Goal: Entertainment & Leisure: Consume media (video, audio)

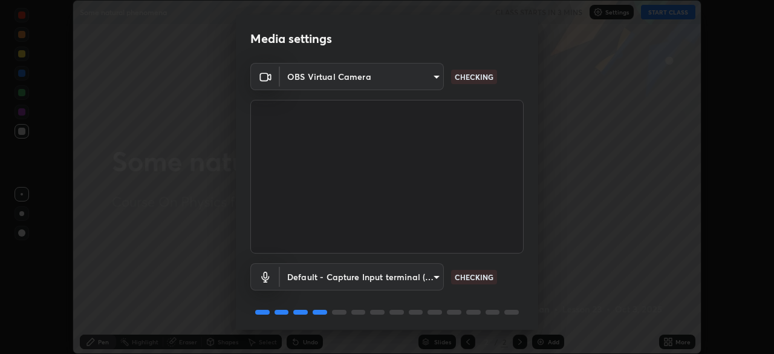
scroll to position [43, 0]
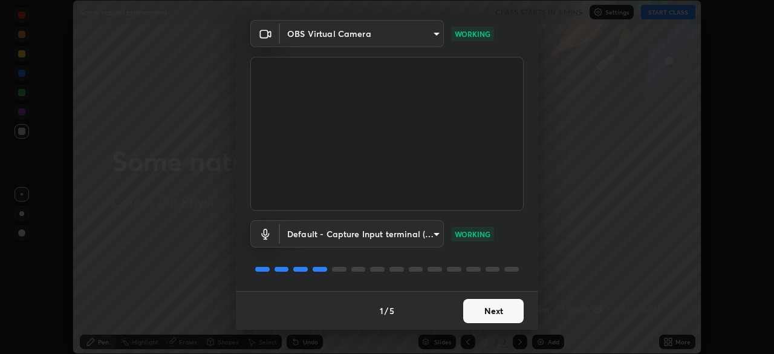
click at [505, 309] on button "Next" at bounding box center [493, 311] width 60 height 24
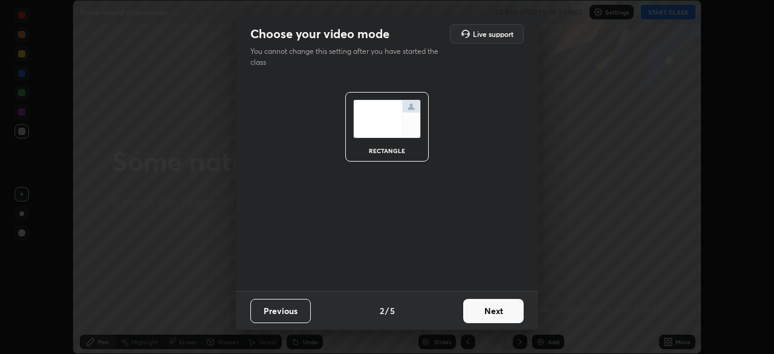
scroll to position [0, 0]
click at [507, 314] on button "Next" at bounding box center [493, 311] width 60 height 24
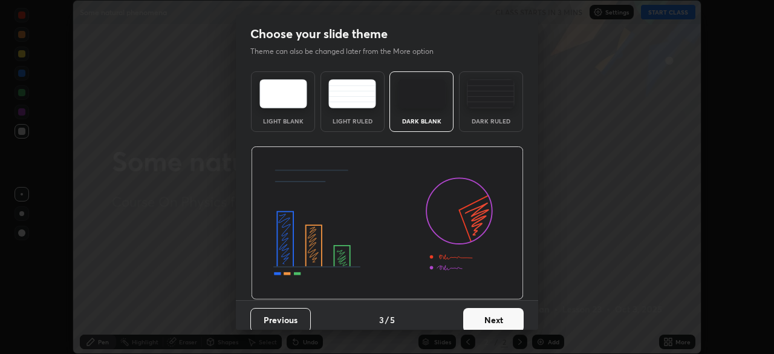
click at [512, 313] on button "Next" at bounding box center [493, 320] width 60 height 24
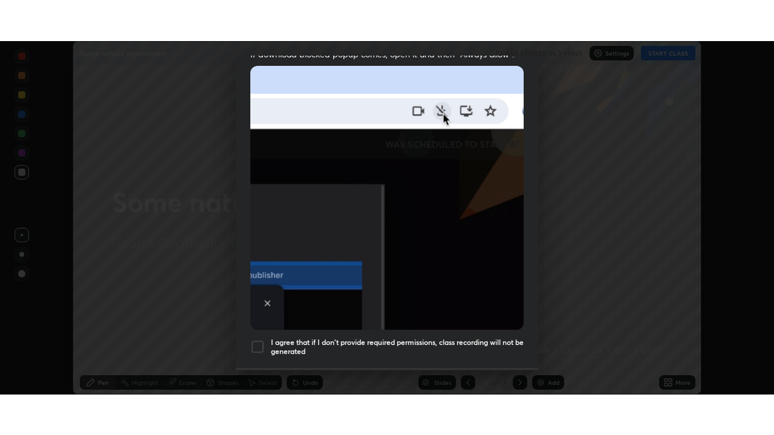
scroll to position [290, 0]
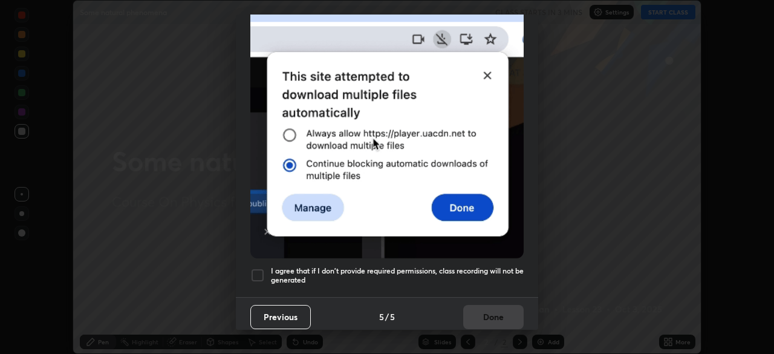
click at [505, 266] on h5 "I agree that if I don't provide required permissions, class recording will not …" at bounding box center [397, 275] width 253 height 19
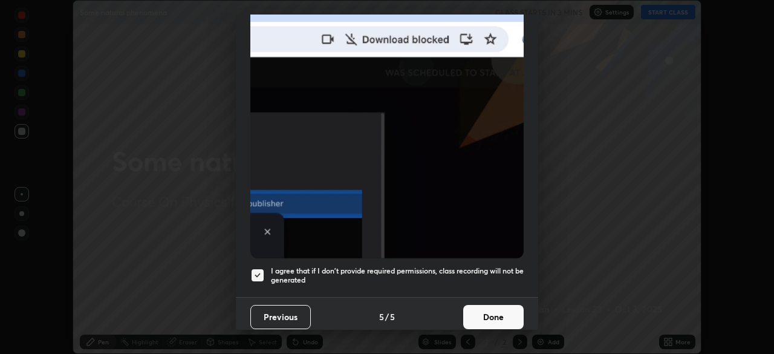
click at [497, 308] on button "Done" at bounding box center [493, 317] width 60 height 24
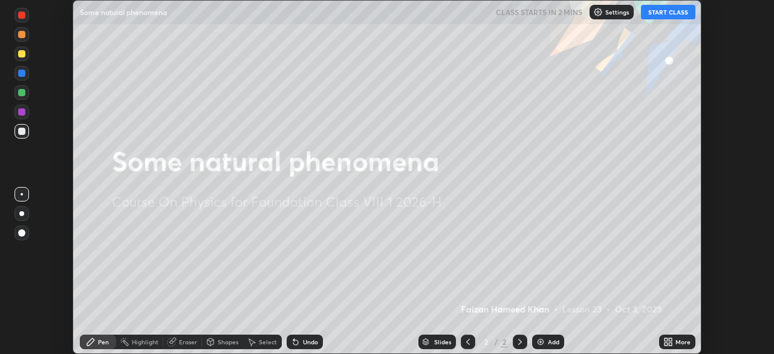
click at [673, 342] on div "More" at bounding box center [677, 341] width 36 height 15
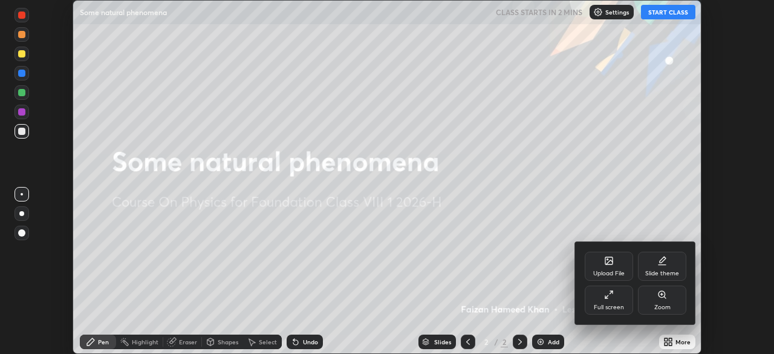
click at [617, 297] on div "Full screen" at bounding box center [609, 299] width 48 height 29
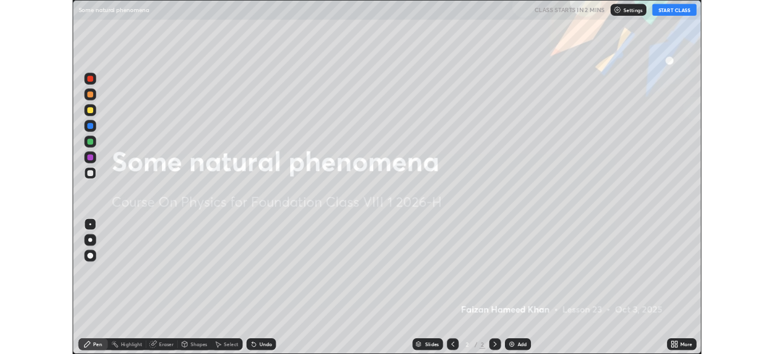
scroll to position [435, 774]
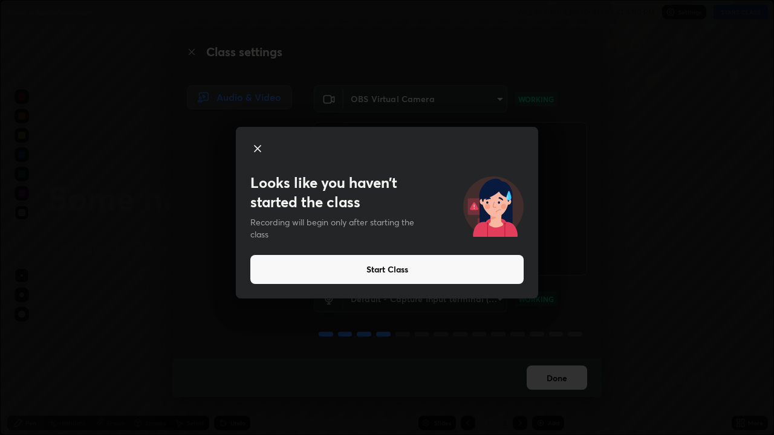
click at [511, 272] on button "Start Class" at bounding box center [386, 269] width 273 height 29
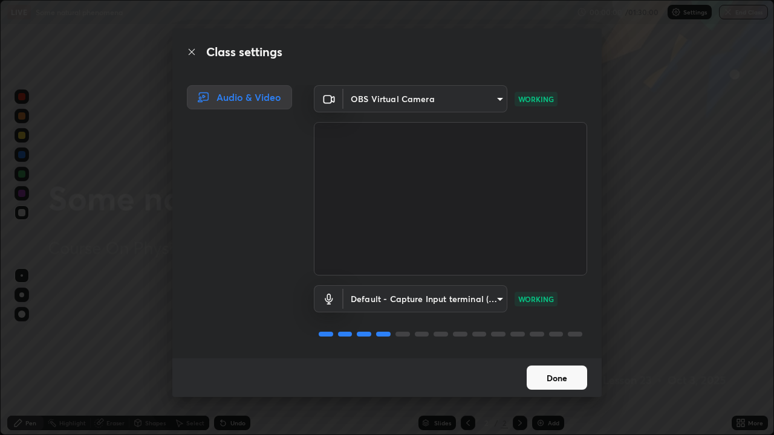
click at [559, 353] on button "Done" at bounding box center [557, 378] width 60 height 24
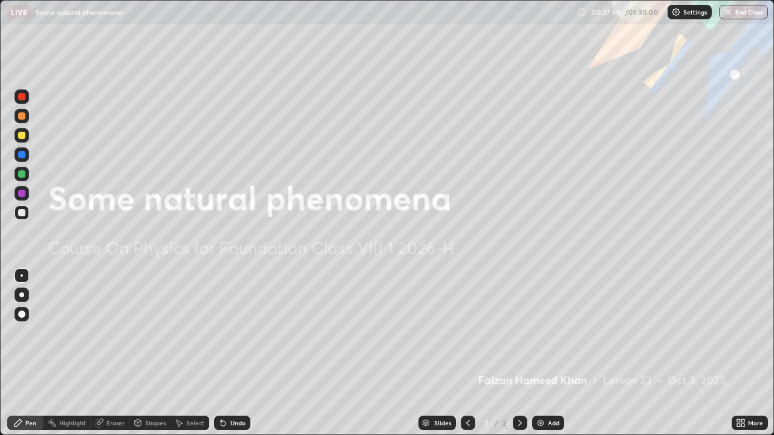
click at [536, 353] on img at bounding box center [541, 423] width 10 height 10
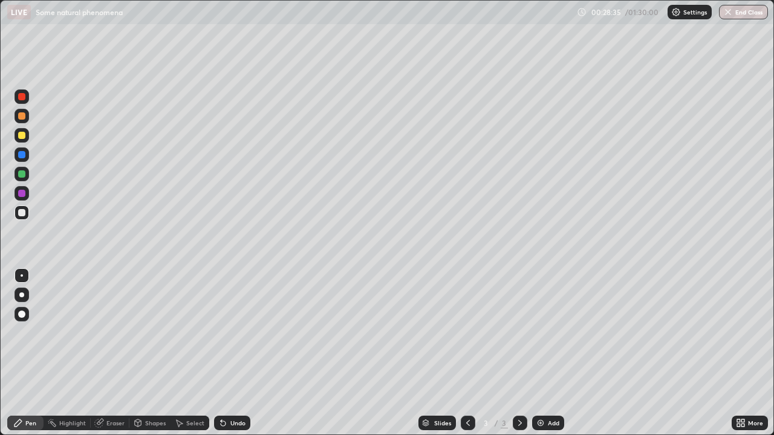
click at [739, 353] on icon at bounding box center [738, 421] width 3 height 3
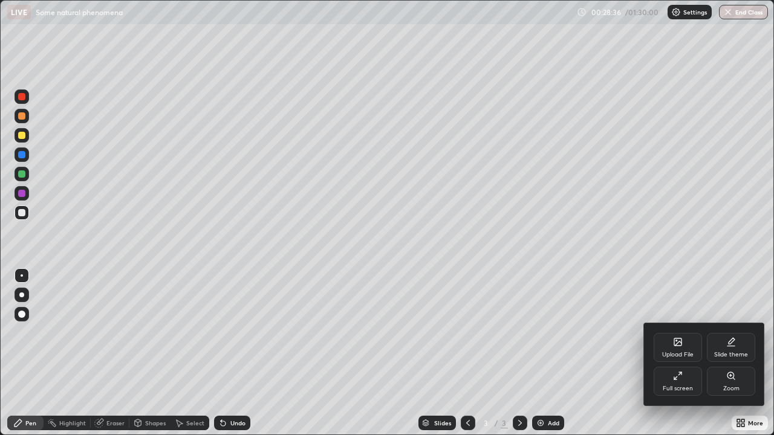
click at [671, 353] on div "Full screen" at bounding box center [677, 381] width 48 height 29
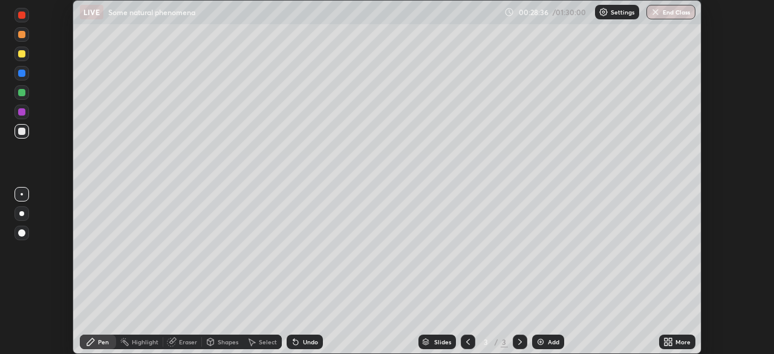
scroll to position [60095, 59675]
